Goal: Check status: Check status

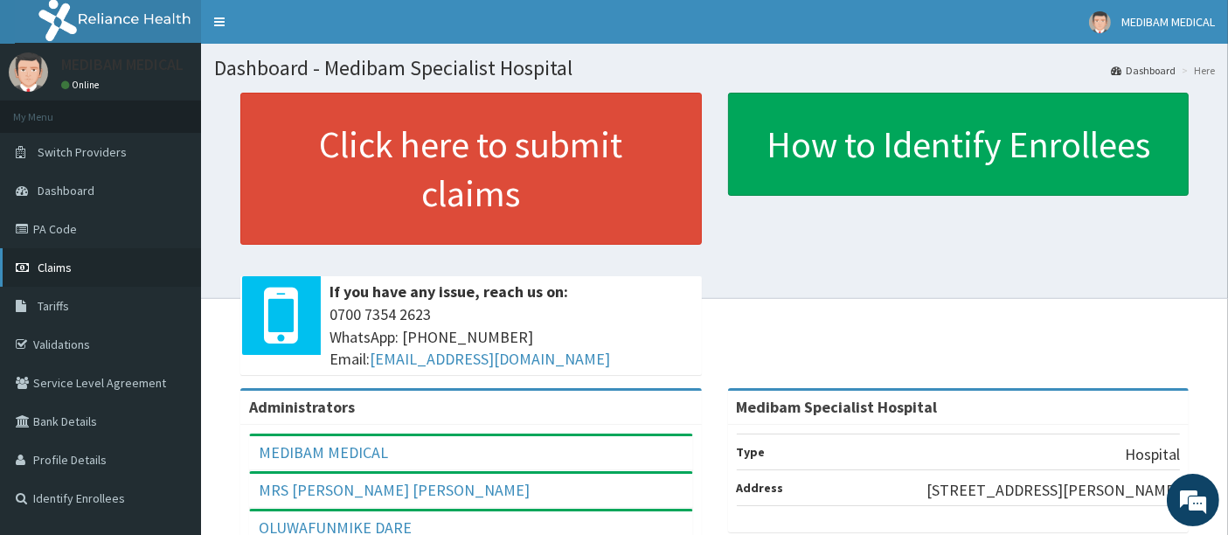
click at [76, 260] on link "Claims" at bounding box center [100, 267] width 201 height 38
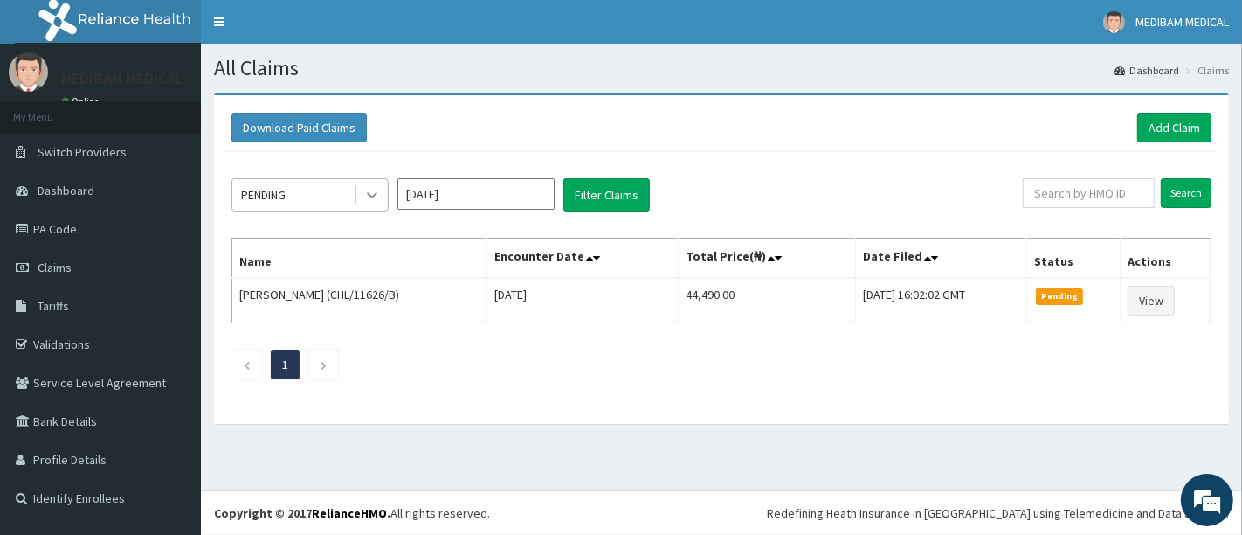
click at [373, 196] on icon at bounding box center [372, 196] width 10 height 6
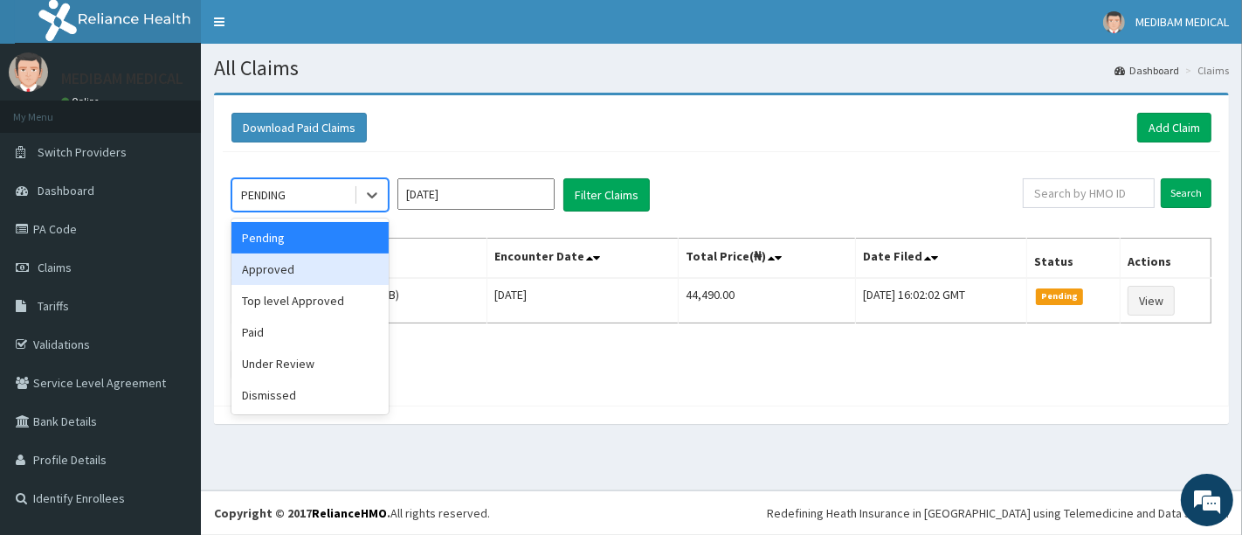
click at [323, 268] on div "Approved" at bounding box center [310, 268] width 157 height 31
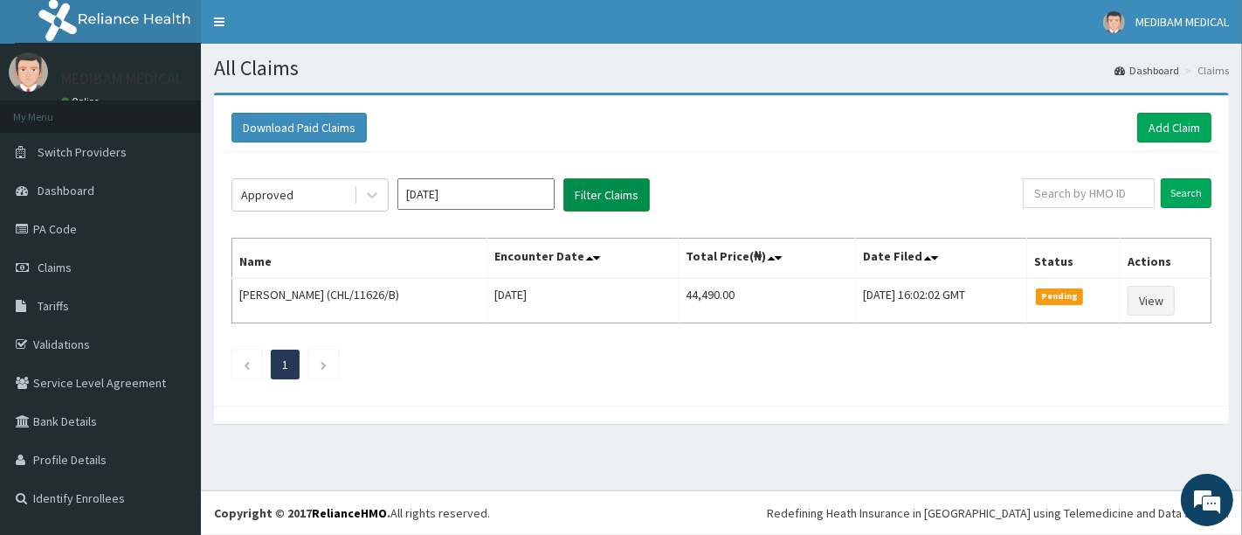
click at [588, 203] on button "Filter Claims" at bounding box center [607, 194] width 86 height 33
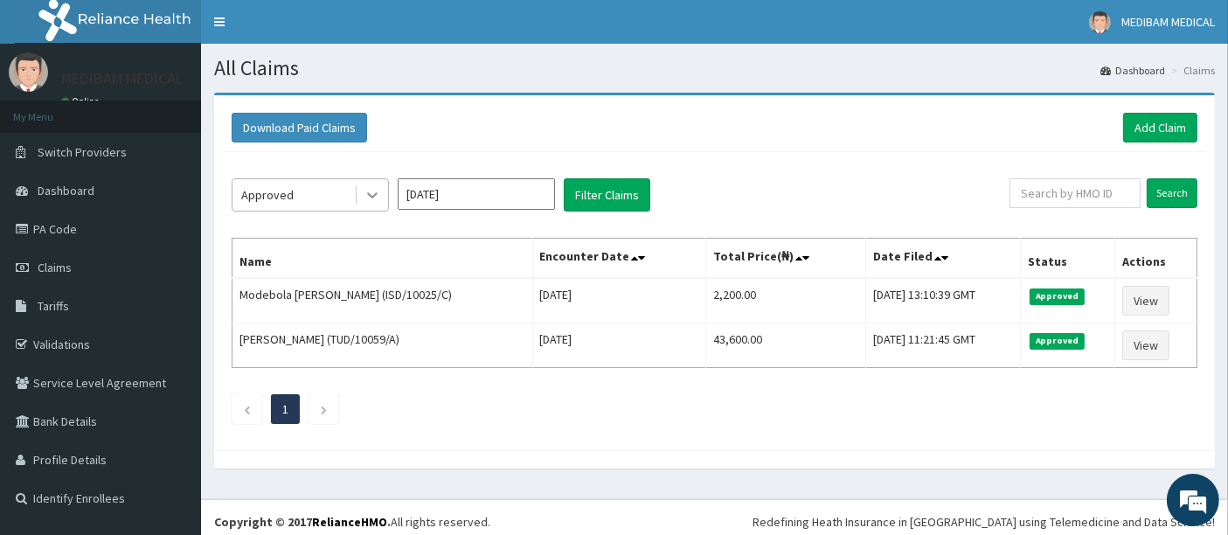
click at [378, 193] on icon at bounding box center [371, 194] width 17 height 17
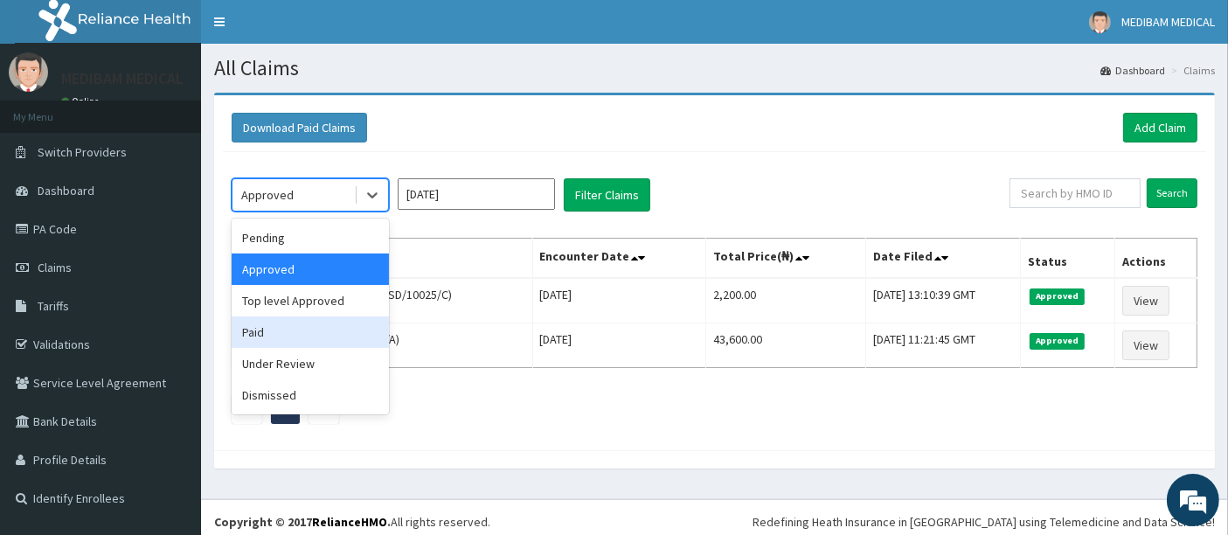
click at [311, 328] on div "Paid" at bounding box center [310, 331] width 157 height 31
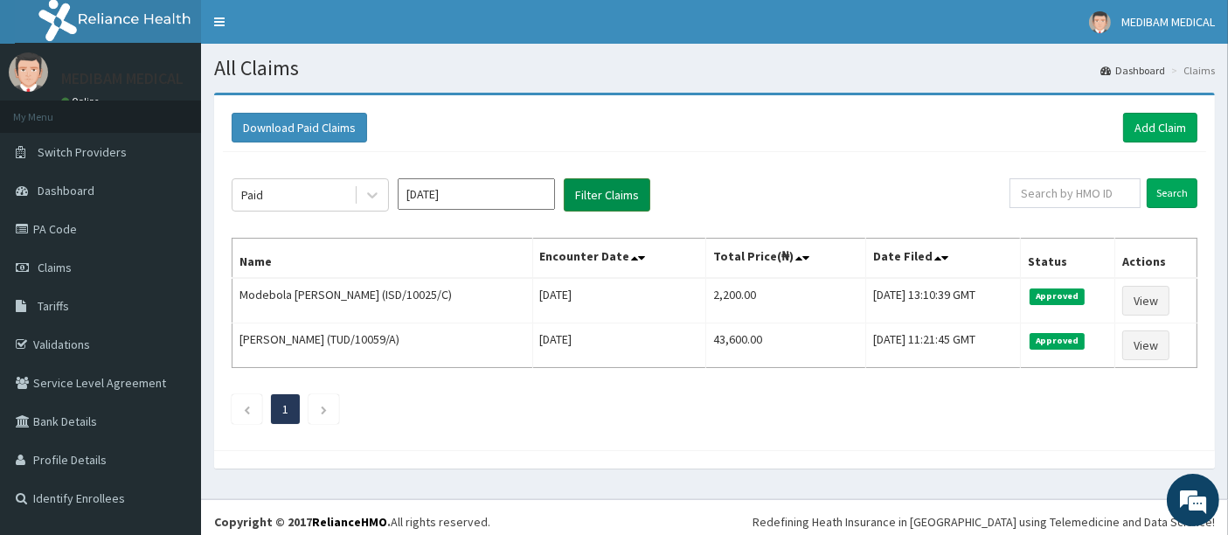
click at [619, 195] on button "Filter Claims" at bounding box center [607, 194] width 86 height 33
